Goal: Task Accomplishment & Management: Manage account settings

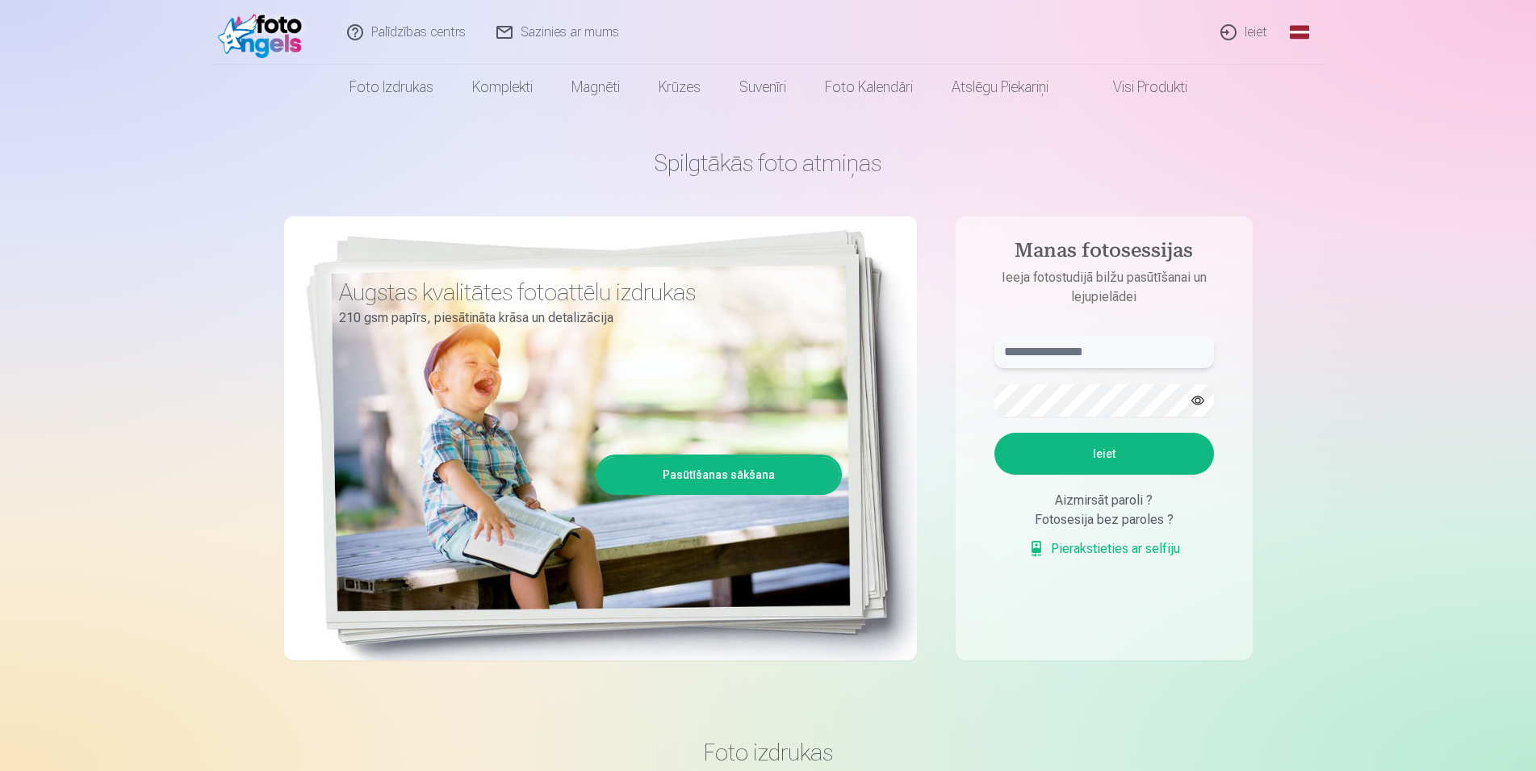
click at [1076, 358] on input "text" at bounding box center [1104, 352] width 220 height 32
click at [1236, 33] on link "Ieiet" at bounding box center [1244, 32] width 77 height 65
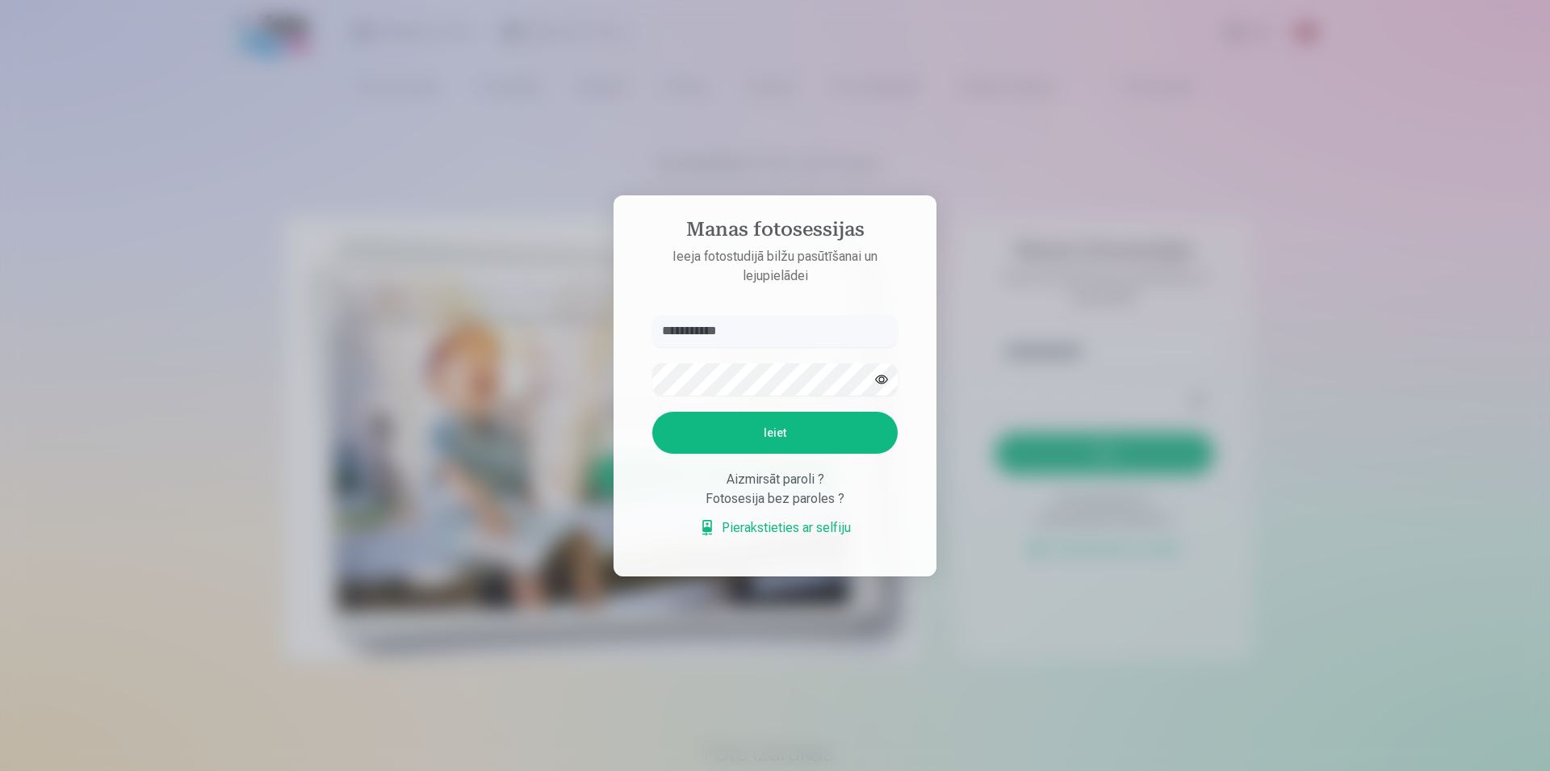
type input "**********"
click at [779, 432] on button "Ieiet" at bounding box center [774, 433] width 245 height 42
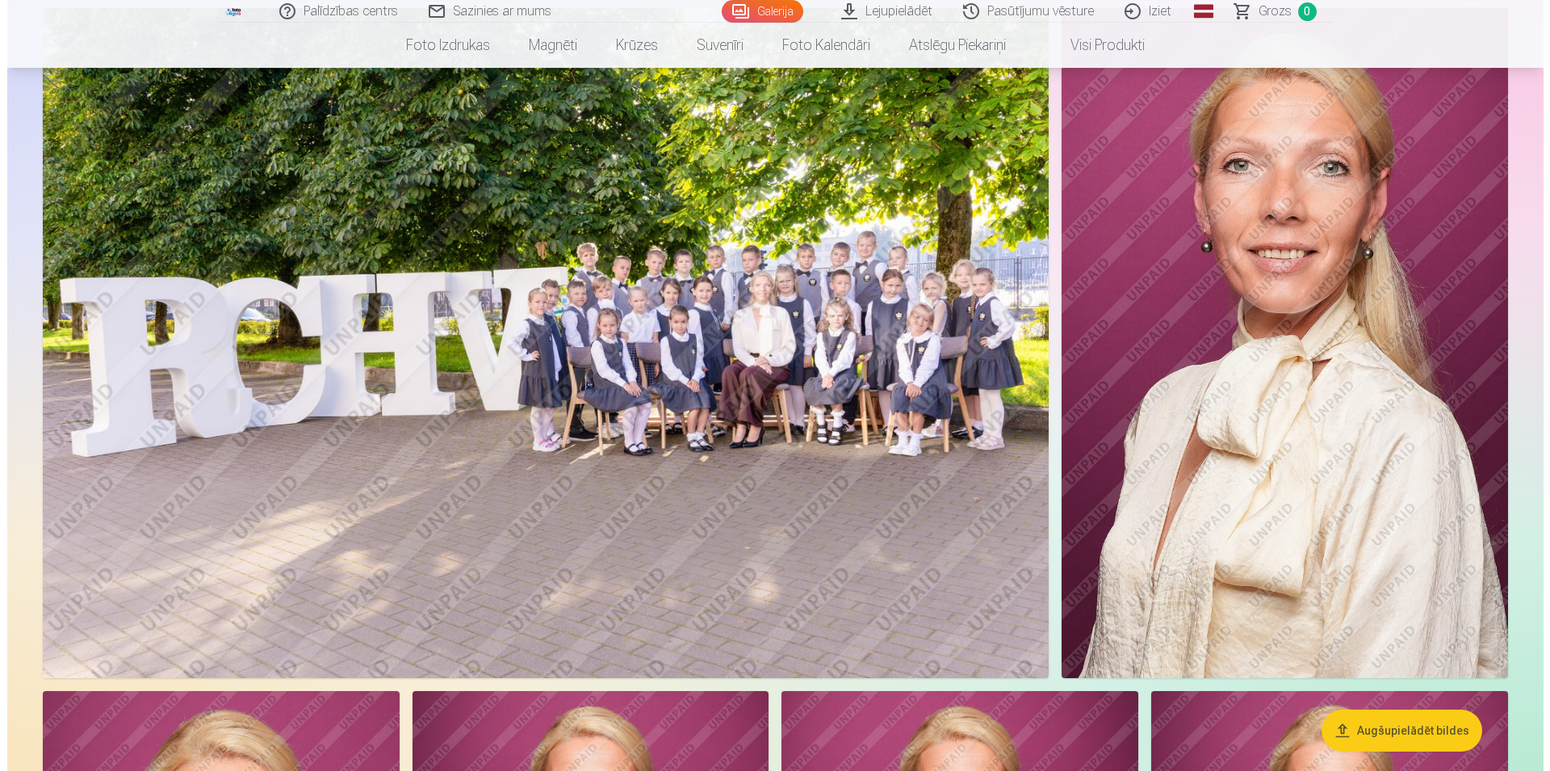
scroll to position [165, 0]
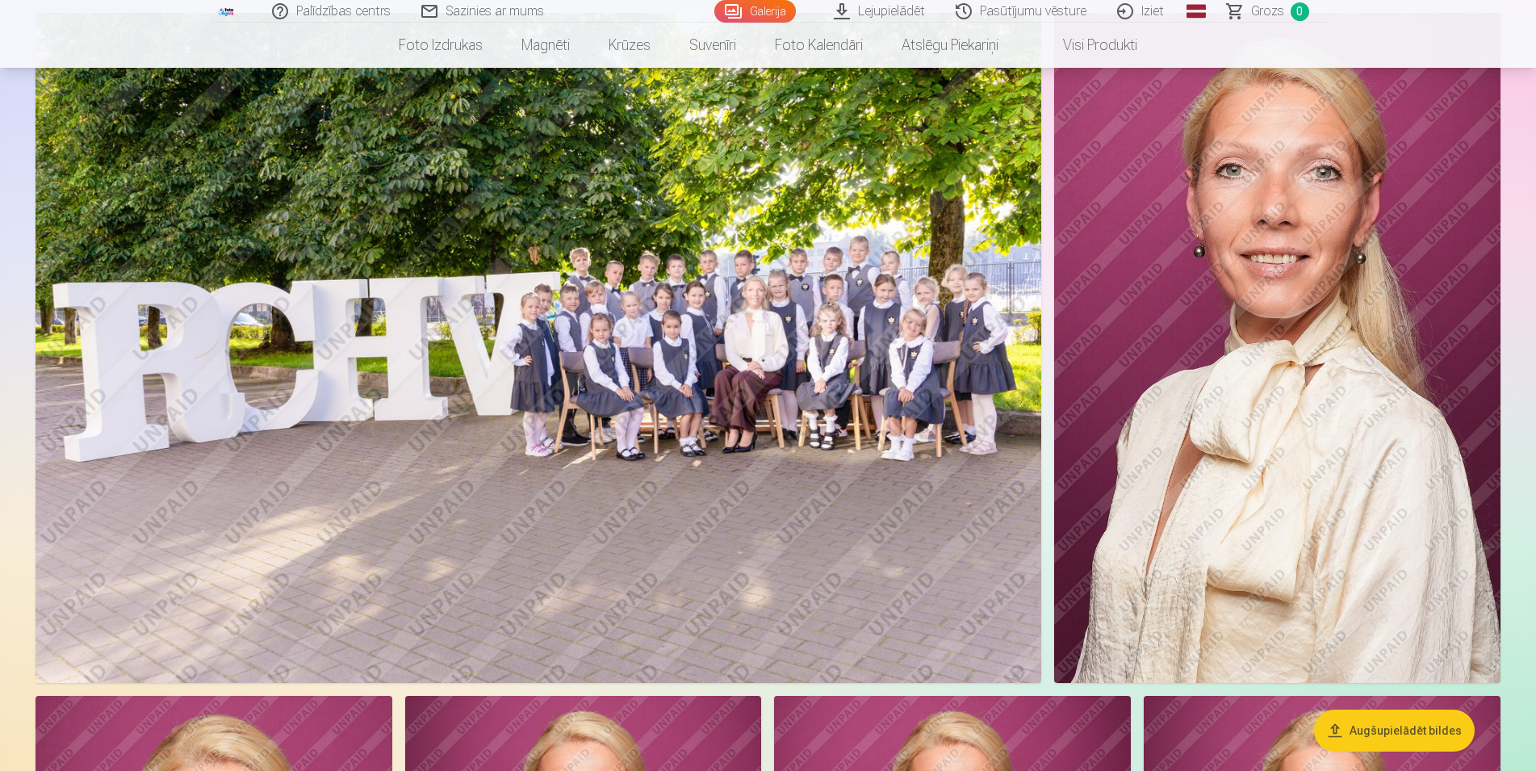
click at [760, 417] on img at bounding box center [539, 348] width 1006 height 670
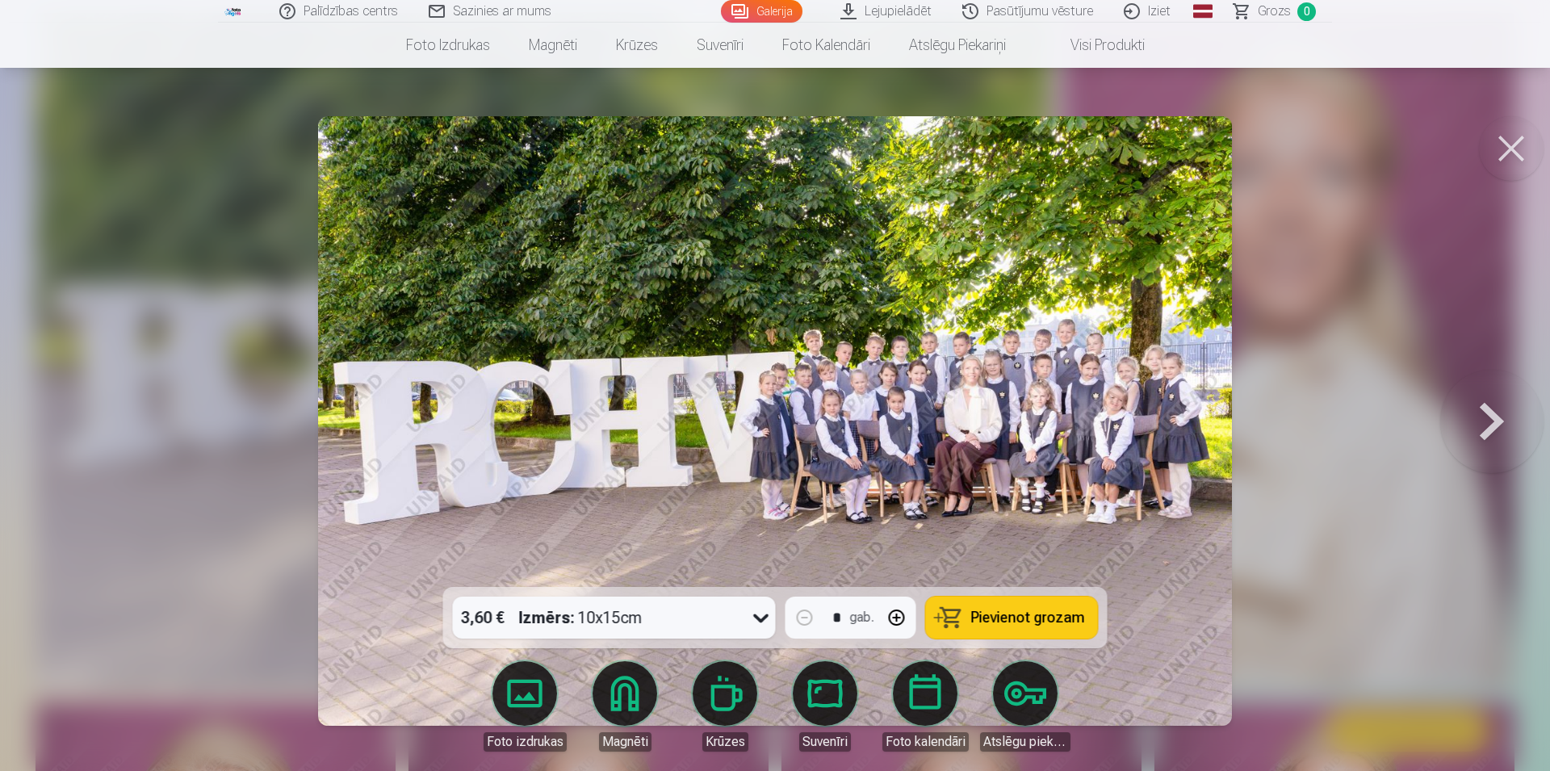
click at [917, 376] on img at bounding box center [775, 420] width 915 height 609
click at [1495, 424] on button at bounding box center [1491, 420] width 103 height 299
